Goal: Complete application form

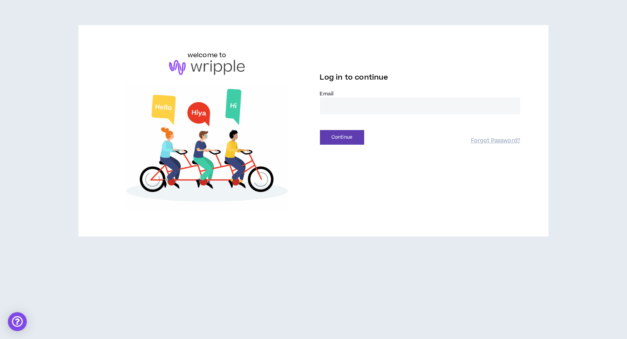
click at [339, 98] on input "email" at bounding box center [420, 105] width 200 height 17
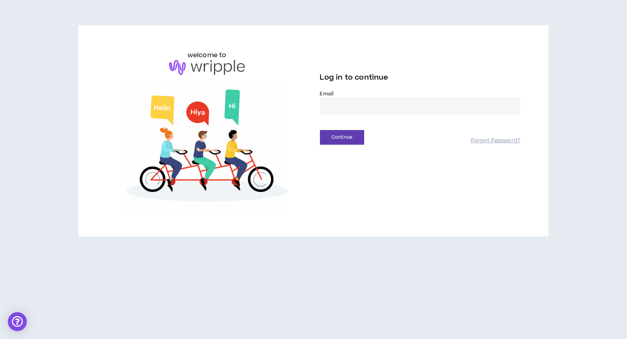
type input "**********"
click at [341, 136] on button "Continue" at bounding box center [342, 137] width 44 height 15
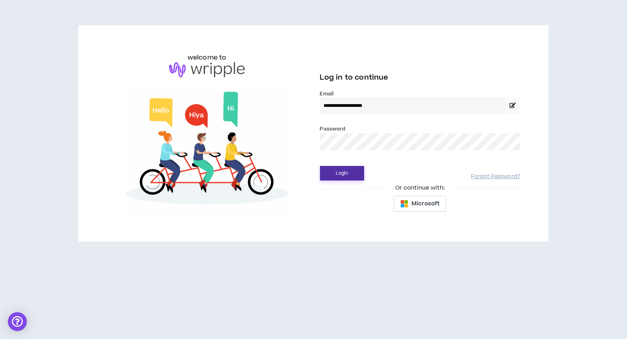
click at [344, 174] on button "Login" at bounding box center [342, 173] width 44 height 15
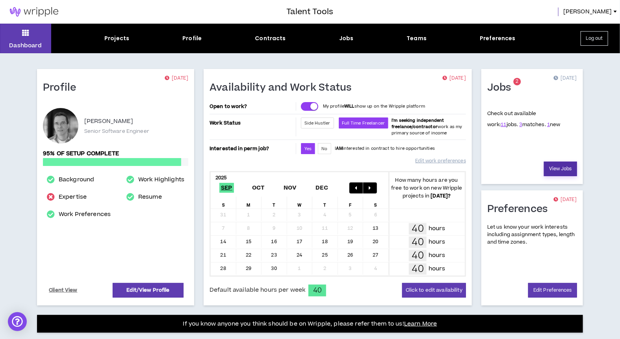
click at [559, 167] on link "View Jobs" at bounding box center [560, 168] width 33 height 15
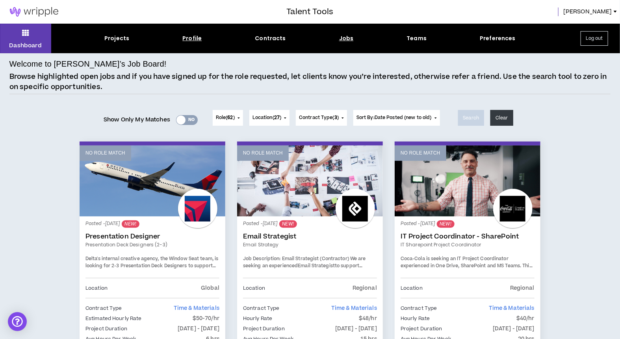
click at [196, 37] on div "Profile" at bounding box center [191, 38] width 19 height 8
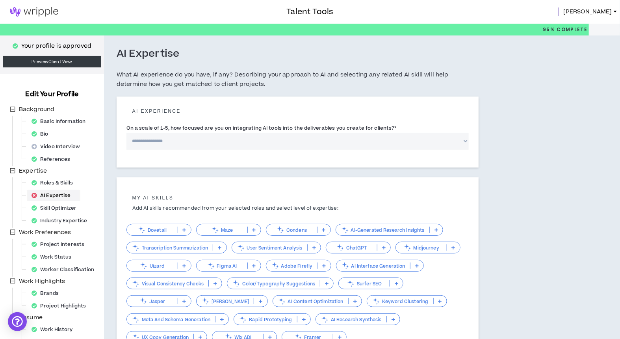
click at [52, 193] on div "AI Expertise" at bounding box center [53, 195] width 50 height 11
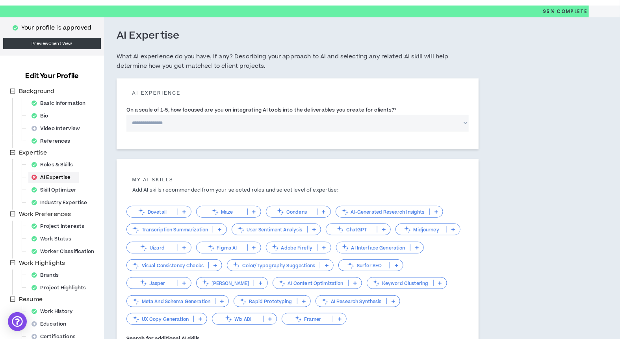
scroll to position [21, 0]
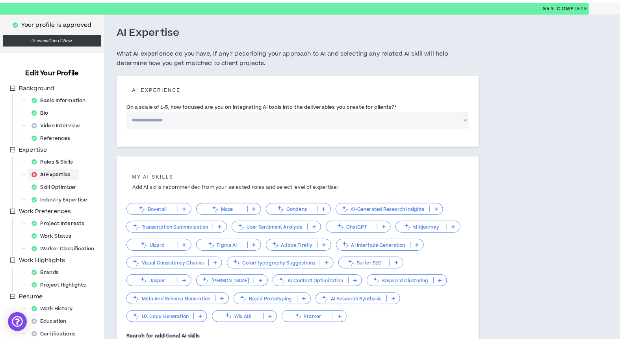
click at [202, 117] on select "**********" at bounding box center [297, 120] width 343 height 17
select select "*"
click at [126, 112] on select "**********" at bounding box center [297, 120] width 343 height 17
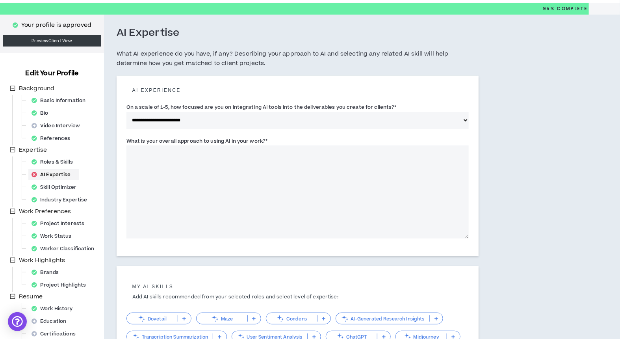
click at [206, 139] on label "What is your overall approach to using AI in your work? *" at bounding box center [196, 141] width 141 height 13
click at [206, 145] on textarea "What is your overall approach to using AI in your work? *" at bounding box center [297, 191] width 343 height 93
click at [206, 139] on label "What is your overall approach to using AI in your work? *" at bounding box center [196, 141] width 141 height 13
click at [206, 145] on textarea "What is your overall approach to using AI in your work? *" at bounding box center [297, 191] width 343 height 93
click at [206, 139] on label "What is your overall approach to using AI in your work? *" at bounding box center [196, 141] width 141 height 13
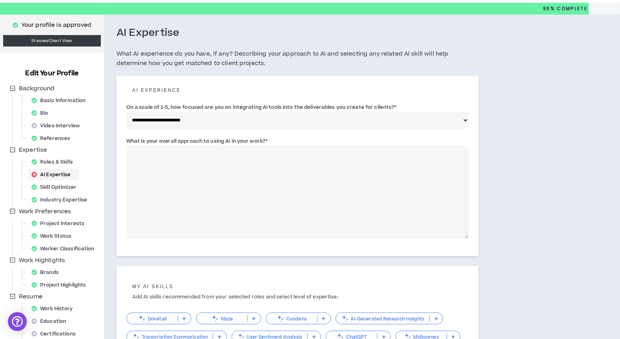
click at [206, 145] on textarea "What is your overall approach to using AI in your work? *" at bounding box center [297, 191] width 343 height 93
drag, startPoint x: 206, startPoint y: 139, endPoint x: 266, endPoint y: 140, distance: 59.9
click at [266, 140] on span "*" at bounding box center [266, 140] width 2 height 7
click at [266, 145] on textarea "What is your overall approach to using AI in your work? *" at bounding box center [297, 191] width 343 height 93
click at [258, 140] on label "What is your overall approach to using AI in your work? *" at bounding box center [196, 141] width 141 height 13
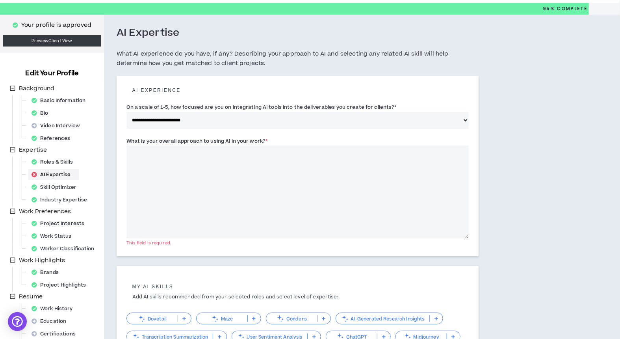
click at [258, 145] on textarea "What is your overall approach to using AI in your work? *" at bounding box center [297, 191] width 343 height 93
click at [258, 140] on label "What is your overall approach to using AI in your work? *" at bounding box center [196, 141] width 141 height 13
click at [258, 145] on textarea "What is your overall approach to using AI in your work? *" at bounding box center [297, 191] width 343 height 93
click at [258, 140] on label "What is your overall approach to using AI in your work? *" at bounding box center [196, 141] width 141 height 13
click at [258, 145] on textarea "What is your overall approach to using AI in your work? *" at bounding box center [297, 191] width 343 height 93
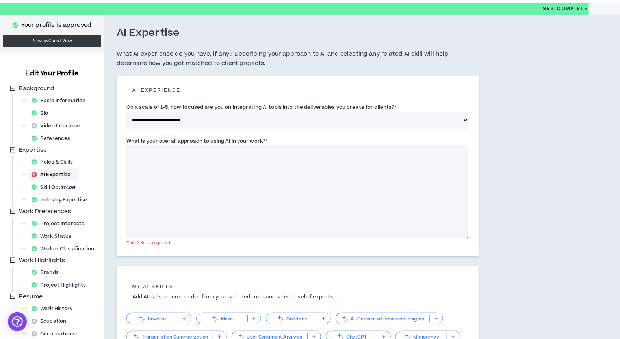
click at [258, 140] on label "What is your overall approach to using AI in your work? *" at bounding box center [196, 141] width 141 height 13
click at [258, 145] on textarea "What is your overall approach to using AI in your work? *" at bounding box center [297, 191] width 343 height 93
copy label "work"
click at [156, 172] on textarea "What is your overall approach to using AI in your work? *" at bounding box center [297, 191] width 343 height 93
paste textarea "**********"
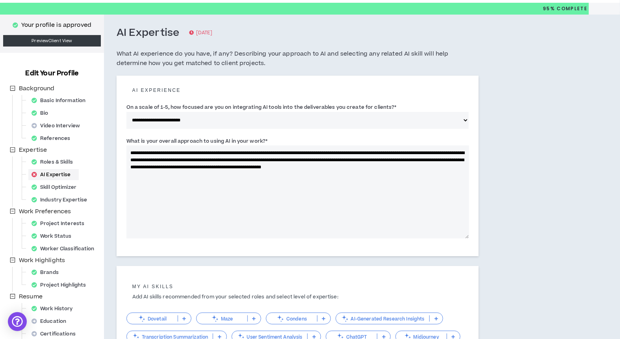
click at [223, 152] on textarea "**********" at bounding box center [297, 191] width 343 height 93
click at [395, 153] on textarea "**********" at bounding box center [297, 191] width 343 height 93
click at [158, 156] on textarea "**********" at bounding box center [297, 191] width 343 height 93
click at [423, 161] on textarea "**********" at bounding box center [297, 191] width 343 height 93
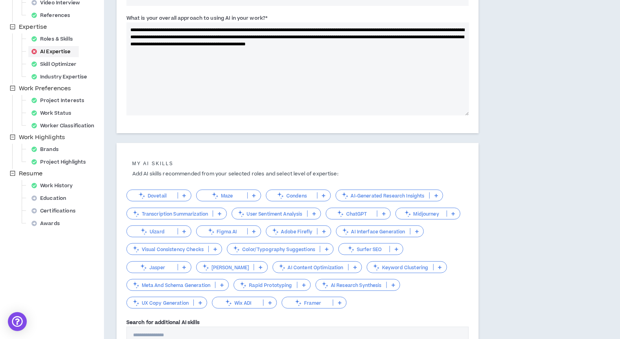
scroll to position [147, 0]
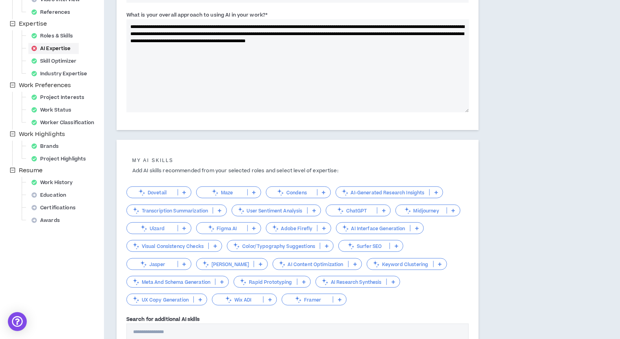
type textarea "**********"
click at [436, 188] on div "AI-Generated Research Insights" at bounding box center [390, 192] width 108 height 12
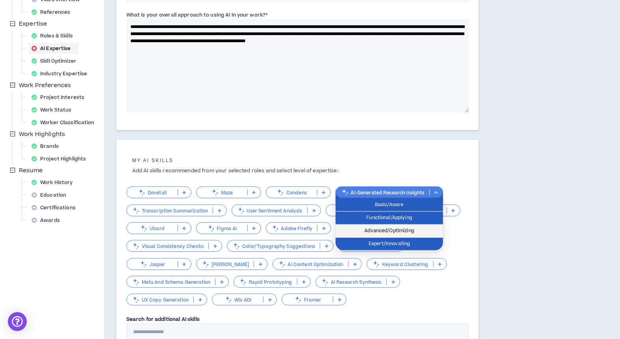
click at [396, 228] on span "Advanced/Optimizing" at bounding box center [389, 230] width 98 height 9
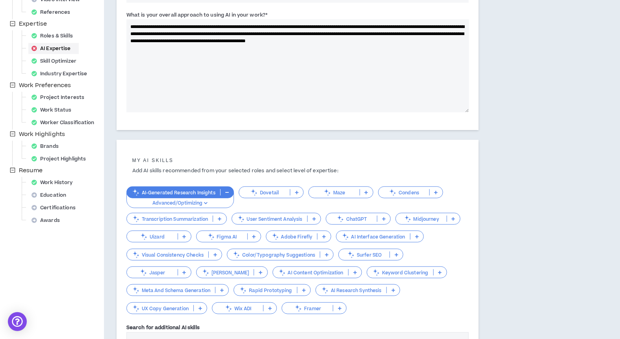
click at [384, 219] on icon at bounding box center [384, 219] width 4 height 4
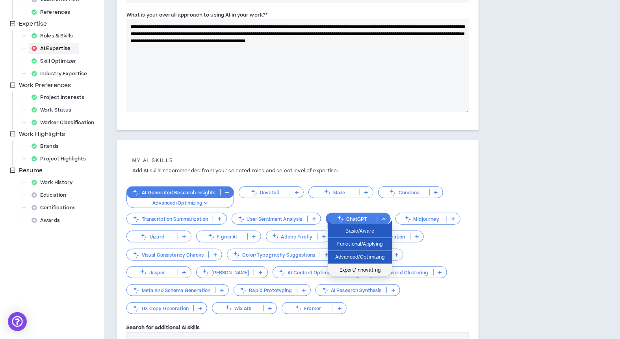
click at [354, 268] on span "Expert/Innovating" at bounding box center [359, 270] width 55 height 9
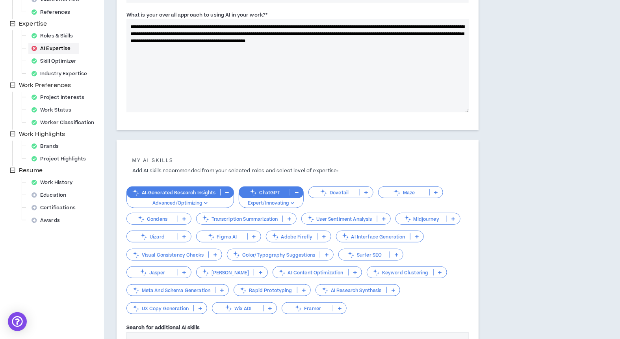
click at [418, 235] on icon at bounding box center [417, 236] width 4 height 4
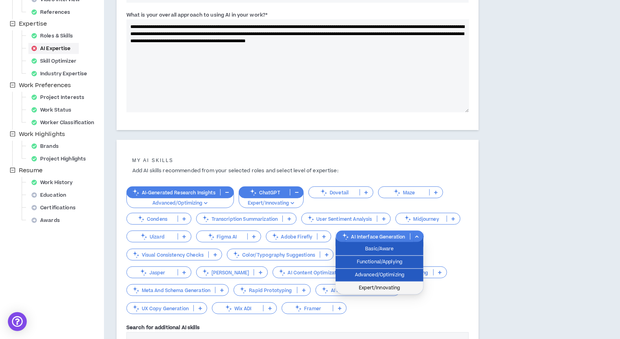
click at [369, 286] on span "Expert/Innovating" at bounding box center [379, 288] width 78 height 9
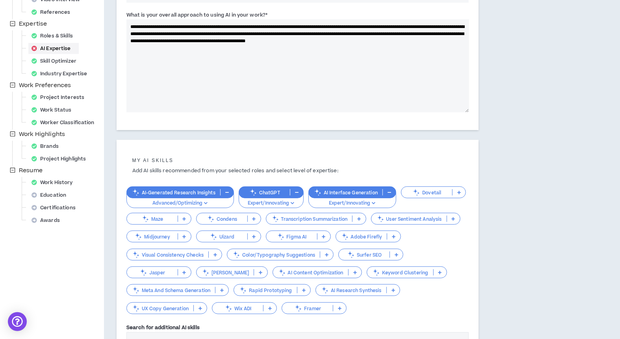
click at [323, 234] on icon at bounding box center [324, 236] width 4 height 4
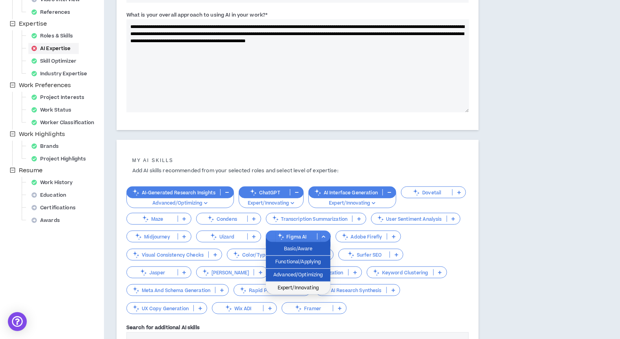
click at [296, 284] on span "Expert/Innovating" at bounding box center [298, 288] width 55 height 9
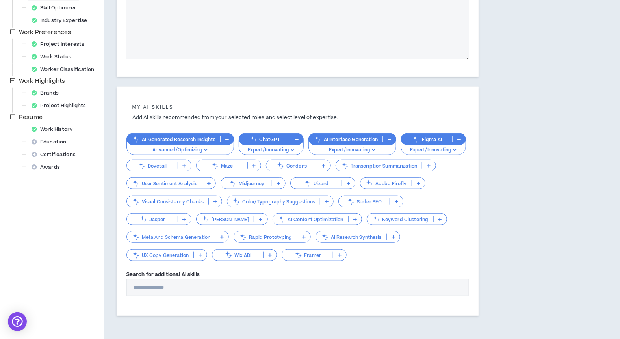
scroll to position [233, 0]
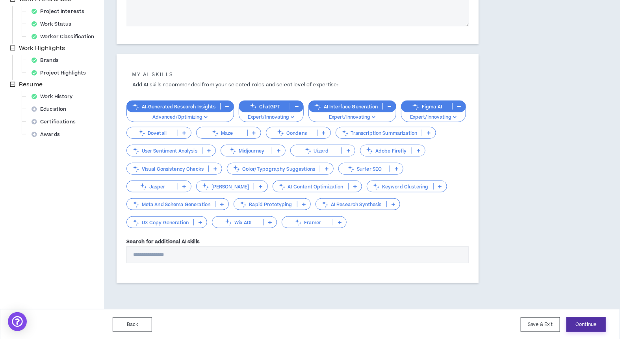
click at [586, 321] on button "Continue" at bounding box center [585, 324] width 39 height 15
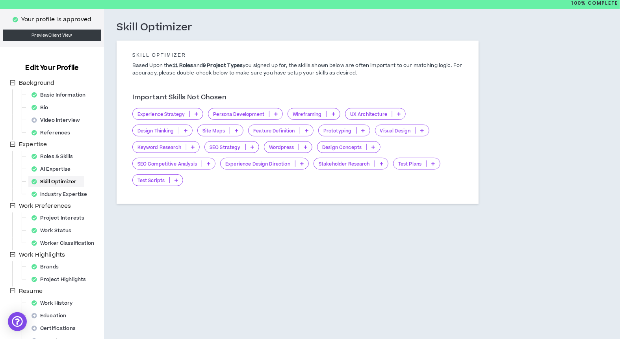
scroll to position [29, 0]
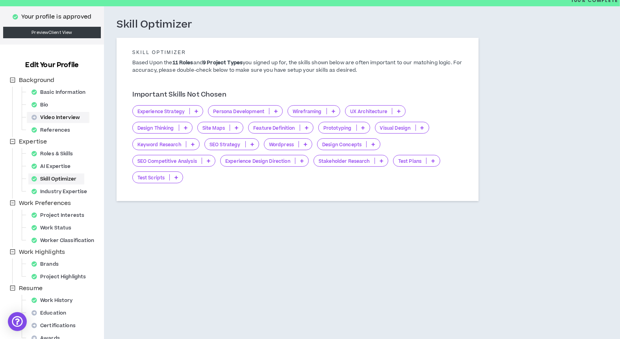
click at [66, 115] on div "Video Interview" at bounding box center [57, 117] width 59 height 11
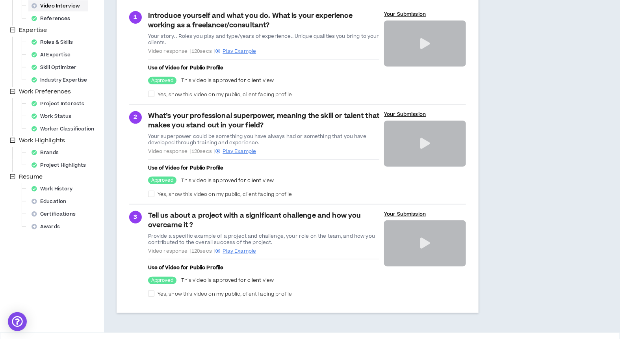
scroll to position [167, 0]
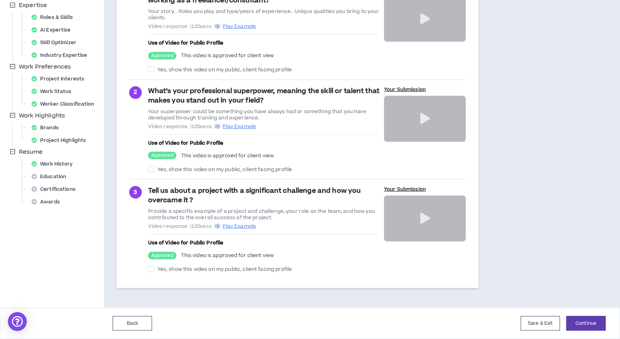
click at [151, 67] on span at bounding box center [151, 69] width 6 height 6
checkbox input "****"
click at [150, 166] on span at bounding box center [151, 169] width 6 height 6
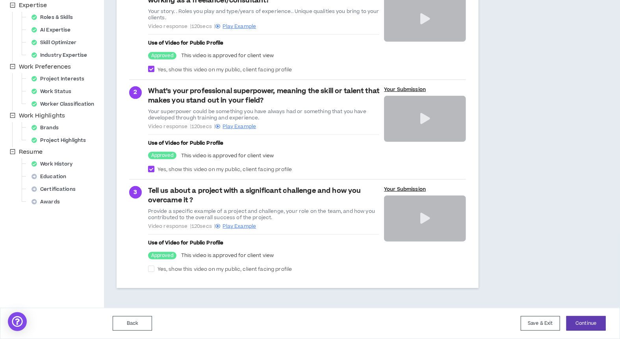
checkbox input "****"
click at [151, 267] on span at bounding box center [151, 268] width 6 height 6
checkbox input "****"
click at [582, 321] on button "Continue" at bounding box center [585, 323] width 39 height 15
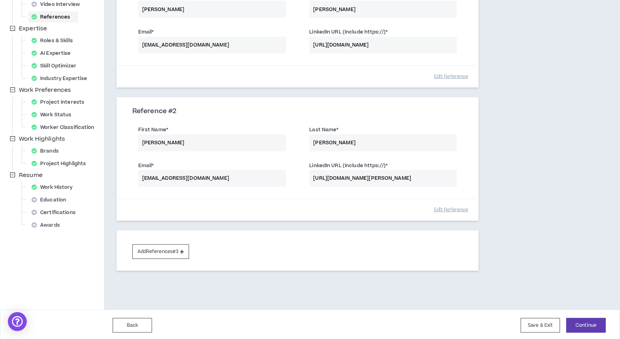
scroll to position [143, 0]
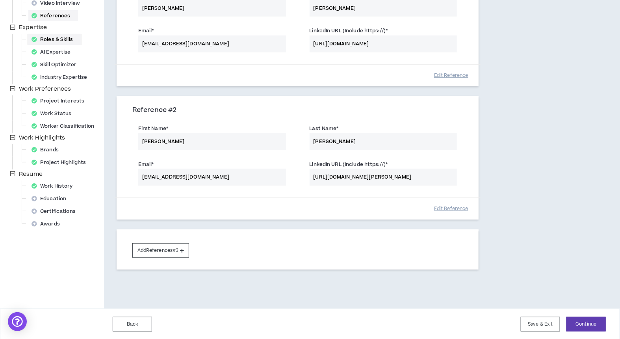
click at [45, 194] on div "Education" at bounding box center [51, 198] width 46 height 11
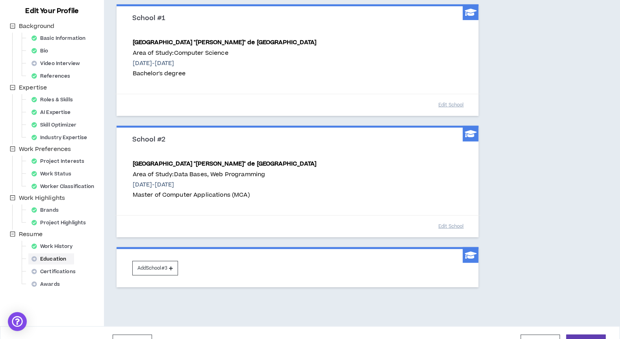
scroll to position [101, 0]
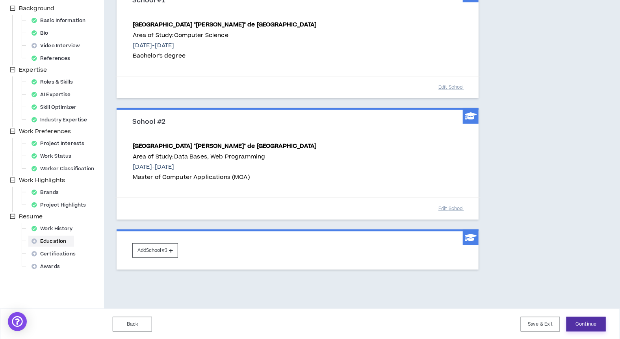
click at [580, 322] on button "Continue" at bounding box center [585, 324] width 39 height 15
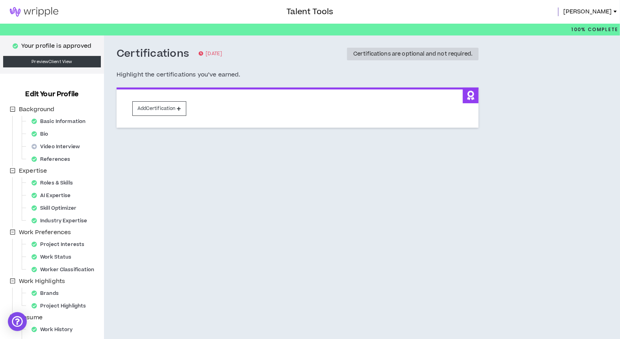
click at [22, 10] on img at bounding box center [34, 11] width 68 height 9
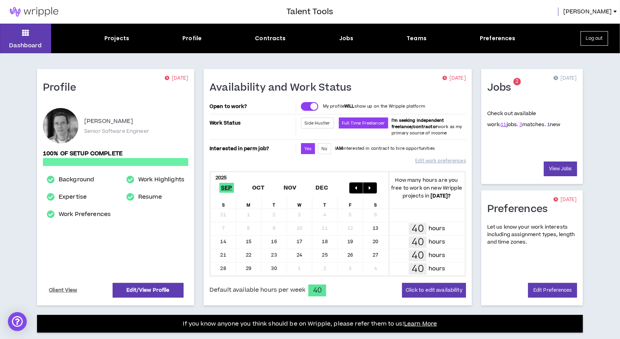
click at [547, 123] on link "1" at bounding box center [548, 124] width 3 height 7
